Goal: Navigation & Orientation: Find specific page/section

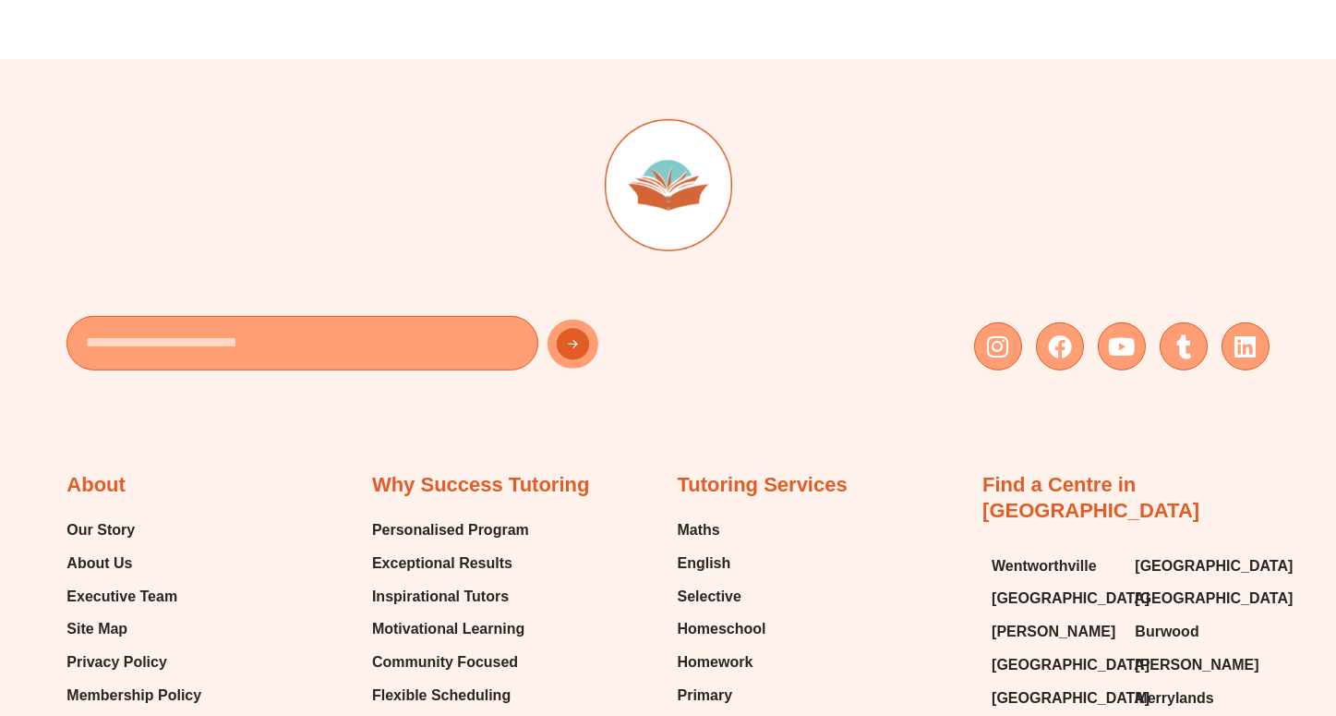
scroll to position [7271, 0]
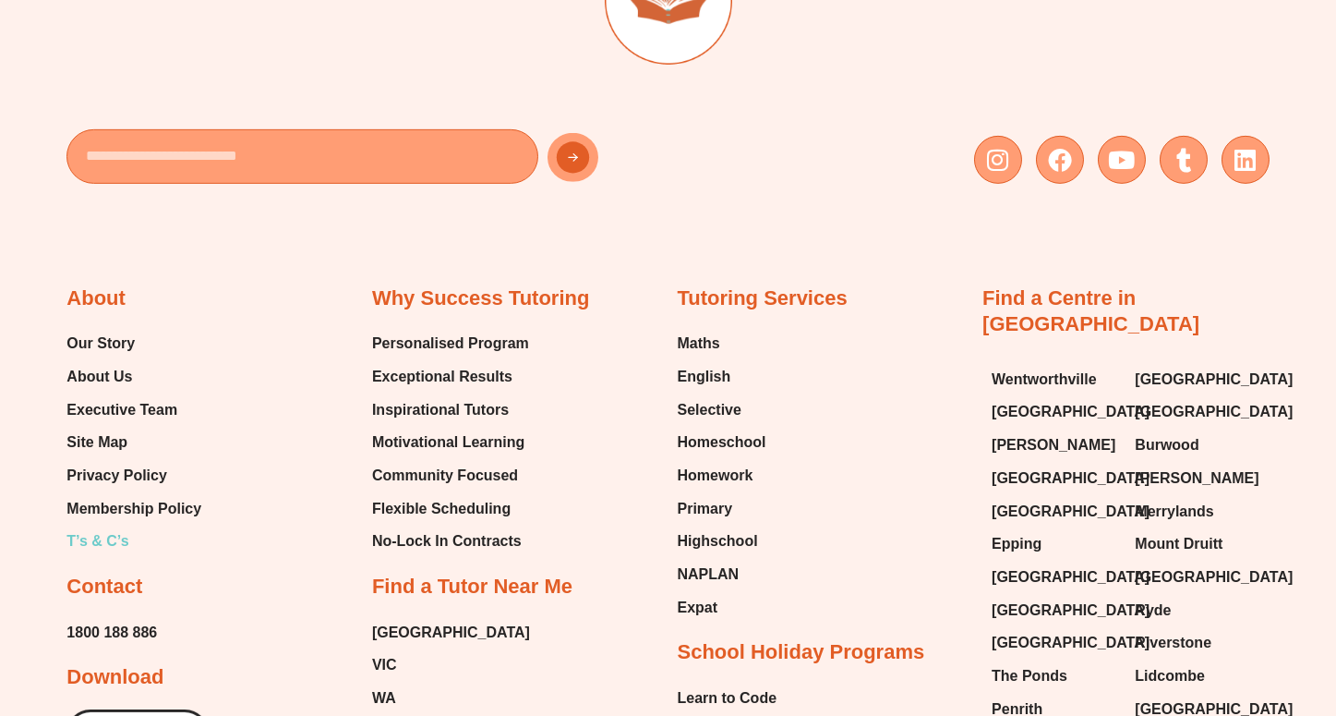
click at [109, 527] on span "T’s & C’s" at bounding box center [97, 541] width 62 height 28
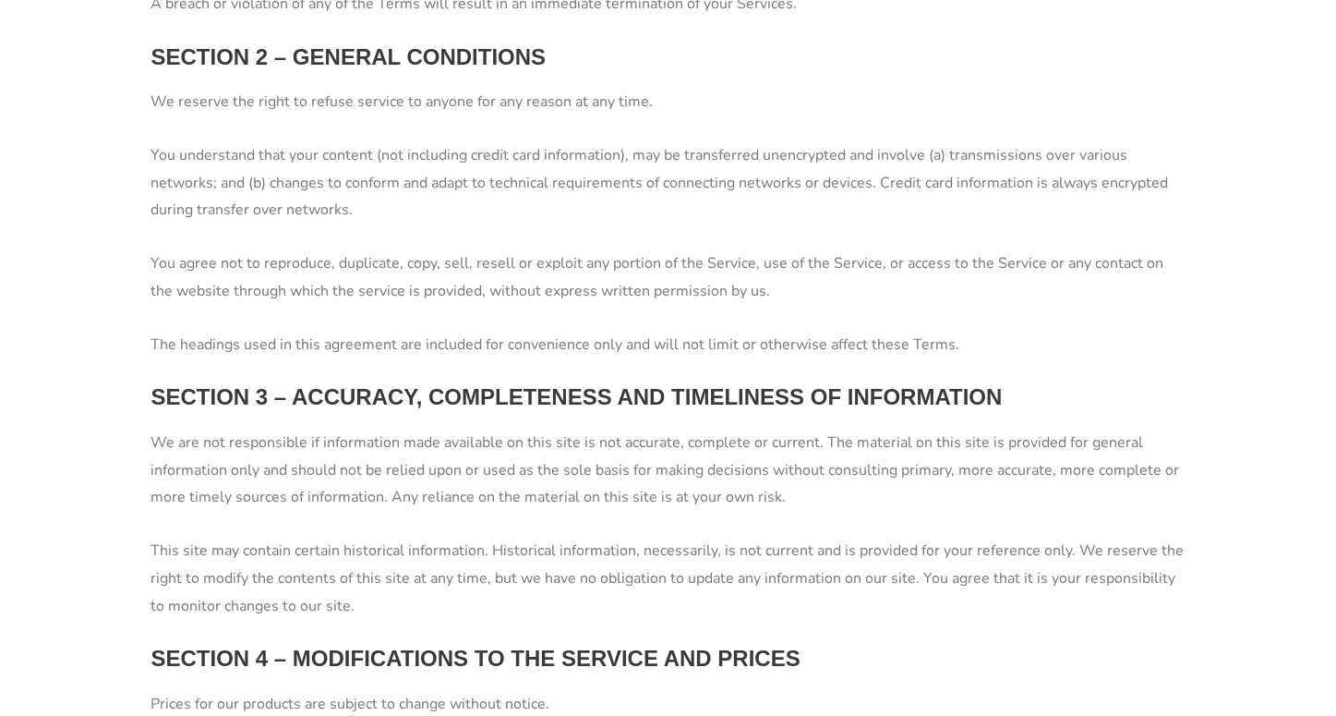
scroll to position [1454, 0]
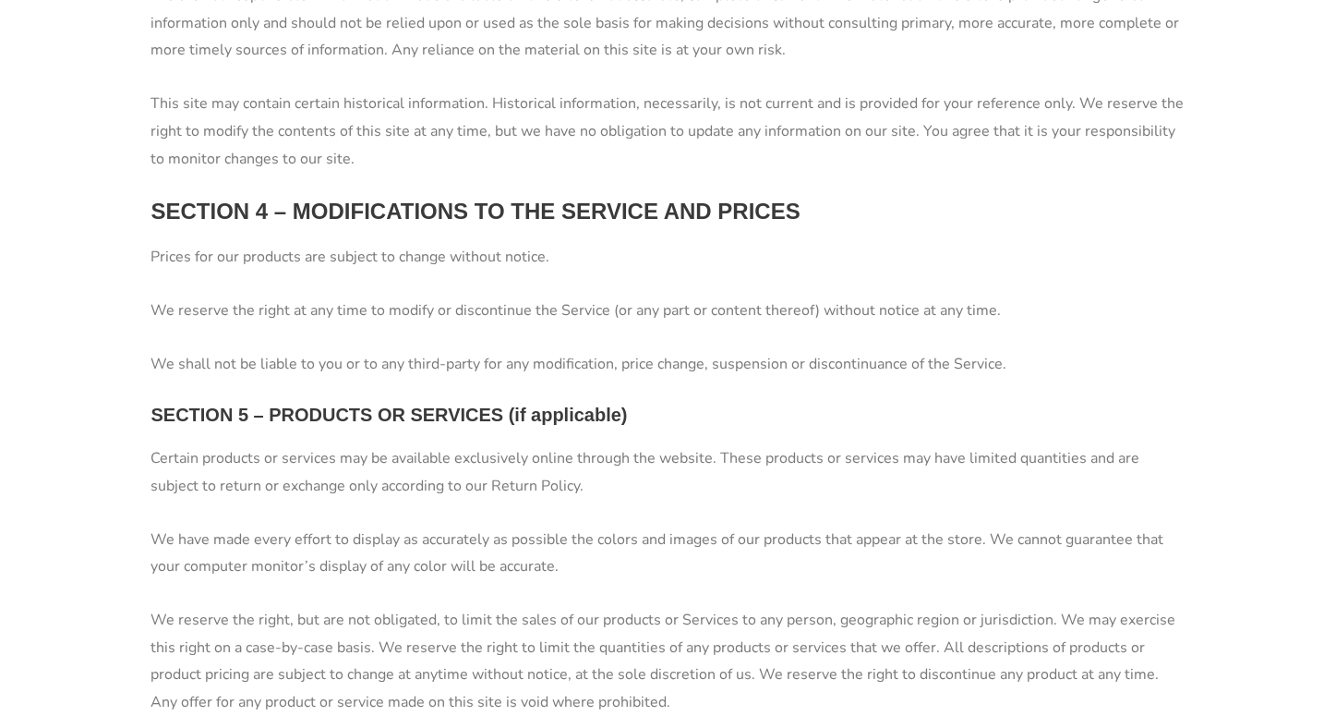
scroll to position [1868, 0]
